Goal: Information Seeking & Learning: Learn about a topic

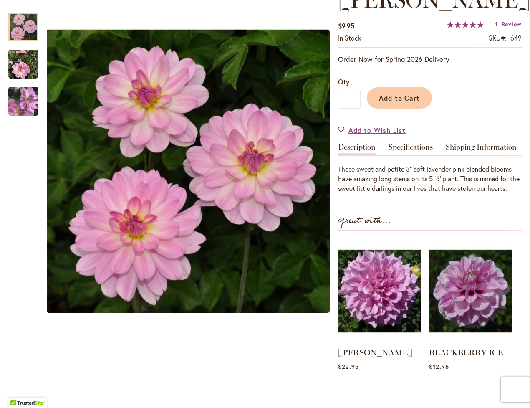
scroll to position [146, 0]
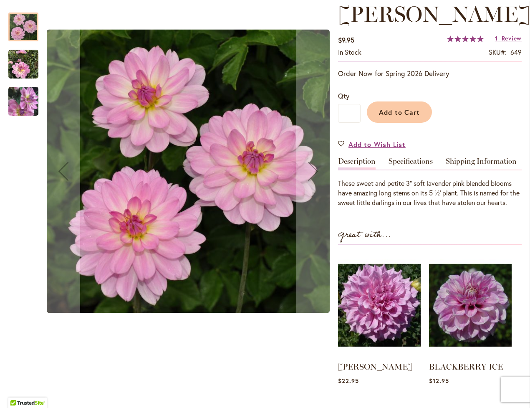
click at [30, 71] on img "MISSY SUE" at bounding box center [23, 64] width 30 height 30
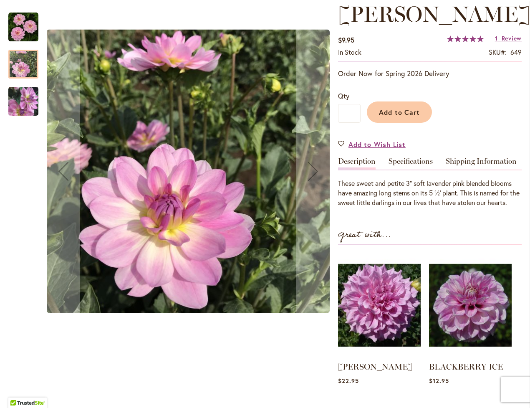
click at [28, 96] on img "MISSY SUE" at bounding box center [23, 101] width 30 height 31
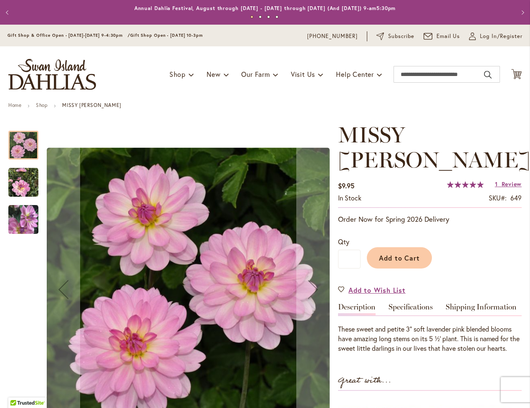
scroll to position [148, 0]
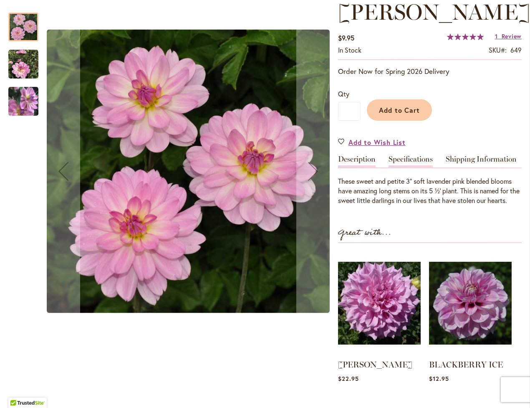
click at [412, 155] on link "Specifications" at bounding box center [410, 161] width 44 height 12
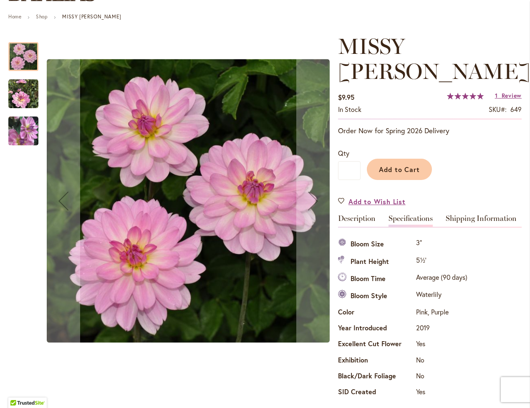
scroll to position [84, 0]
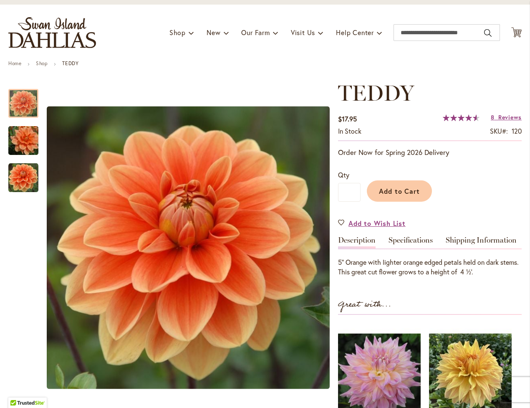
scroll to position [47, 0]
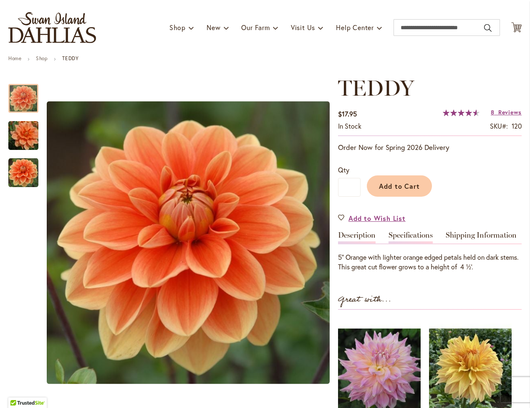
click at [405, 233] on link "Specifications" at bounding box center [410, 237] width 44 height 12
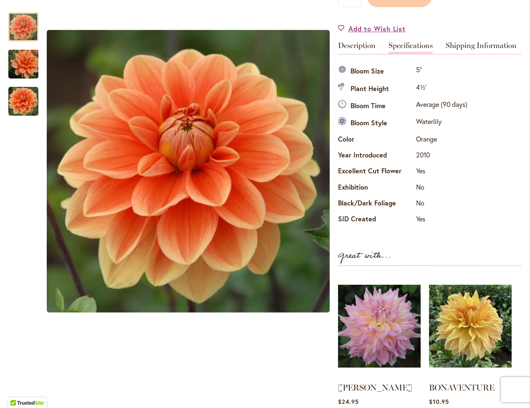
scroll to position [212, 0]
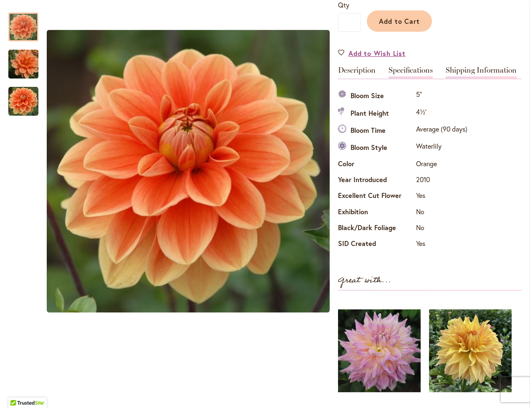
click at [465, 66] on link "Shipping Information" at bounding box center [481, 72] width 71 height 12
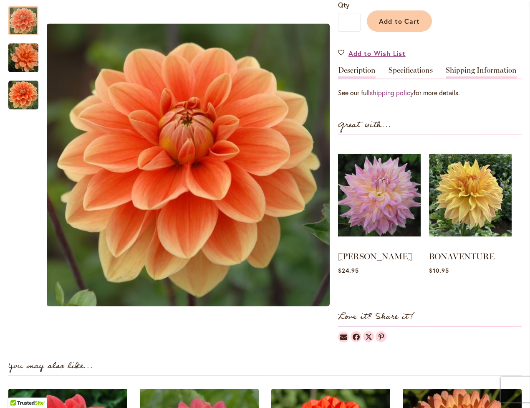
click at [370, 71] on link "Description" at bounding box center [357, 72] width 38 height 12
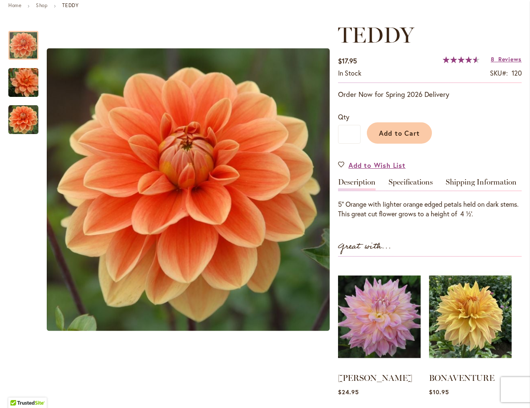
scroll to position [99, 0]
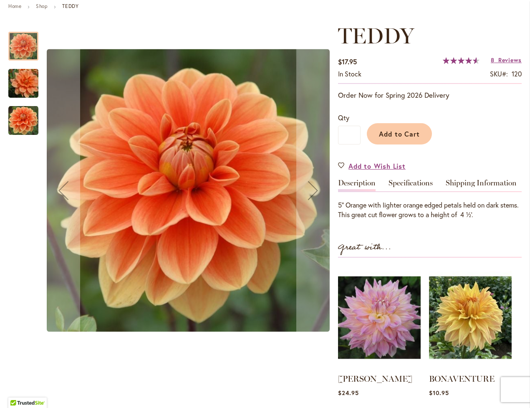
click at [24, 81] on img "Teddy" at bounding box center [23, 83] width 60 height 40
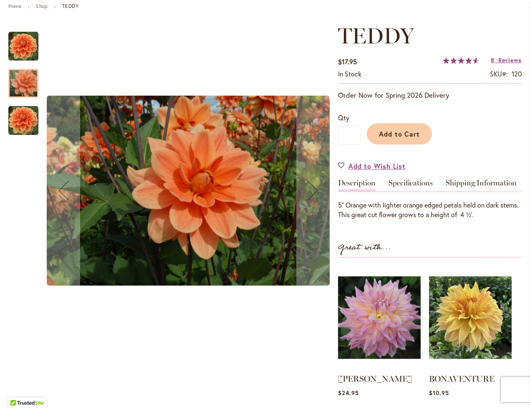
click at [26, 121] on img "Teddy" at bounding box center [23, 121] width 30 height 30
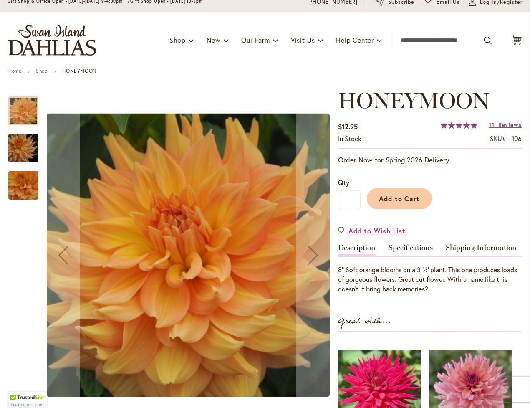
scroll to position [35, 0]
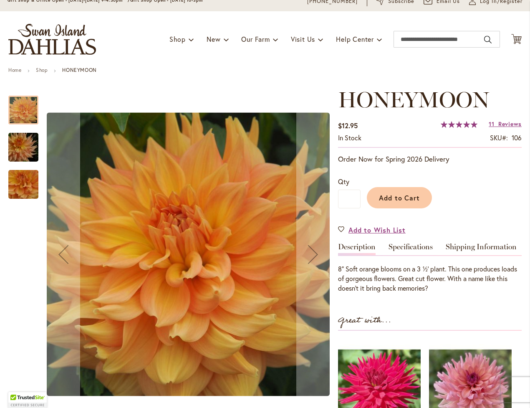
click at [25, 139] on img "Honeymoon" at bounding box center [23, 147] width 60 height 40
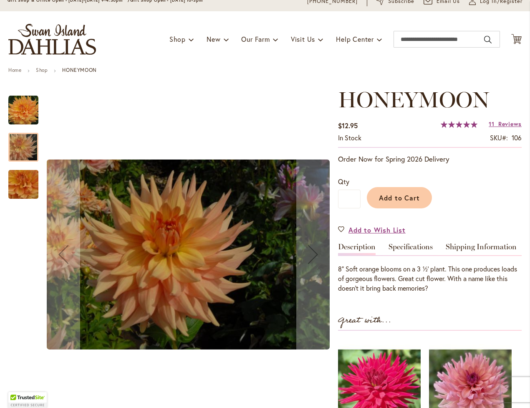
click at [28, 162] on div "Honeymoon" at bounding box center [23, 179] width 30 height 37
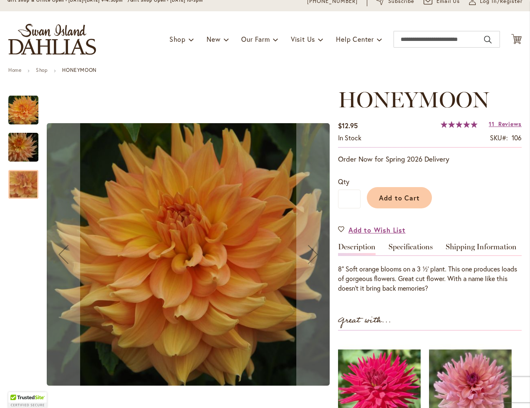
click at [36, 170] on div at bounding box center [23, 184] width 30 height 29
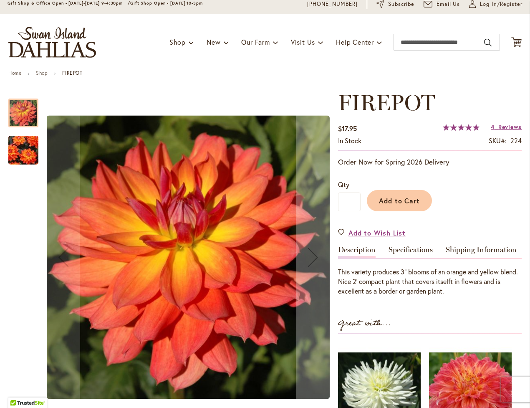
scroll to position [104, 0]
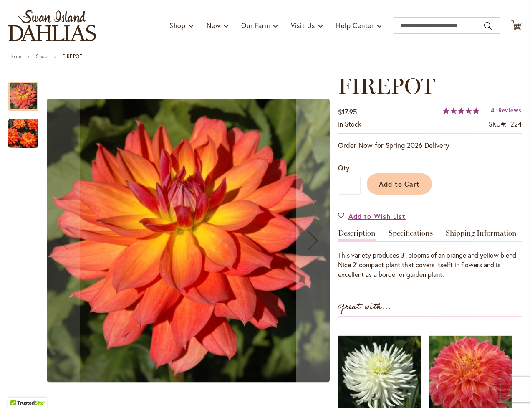
scroll to position [49, 0]
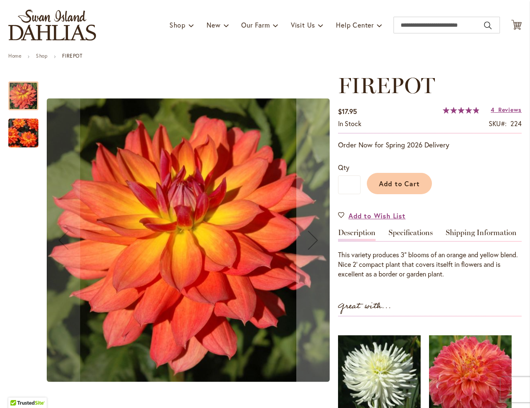
click at [19, 94] on div at bounding box center [23, 95] width 30 height 29
click at [23, 128] on img "FIREPOT" at bounding box center [23, 133] width 60 height 47
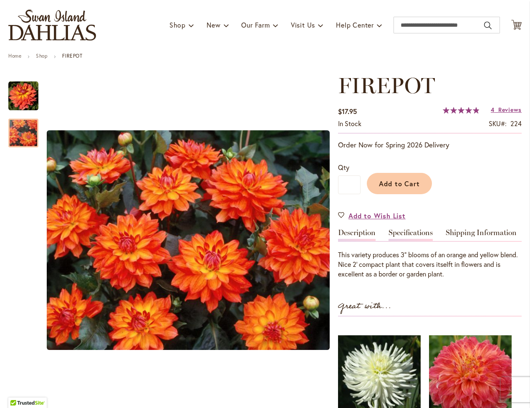
click at [411, 229] on link "Specifications" at bounding box center [410, 235] width 44 height 12
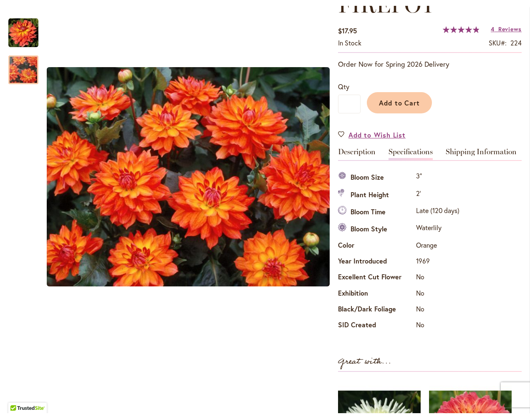
scroll to position [133, 0]
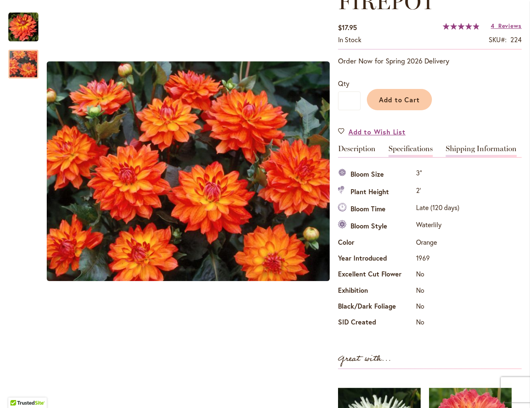
click at [473, 148] on link "Shipping Information" at bounding box center [481, 151] width 71 height 12
